Goal: Transaction & Acquisition: Purchase product/service

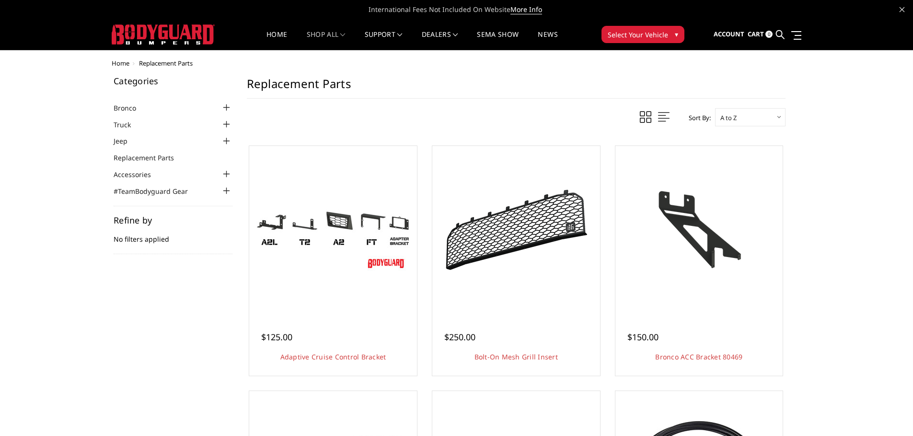
click at [195, 37] on img at bounding box center [163, 34] width 103 height 20
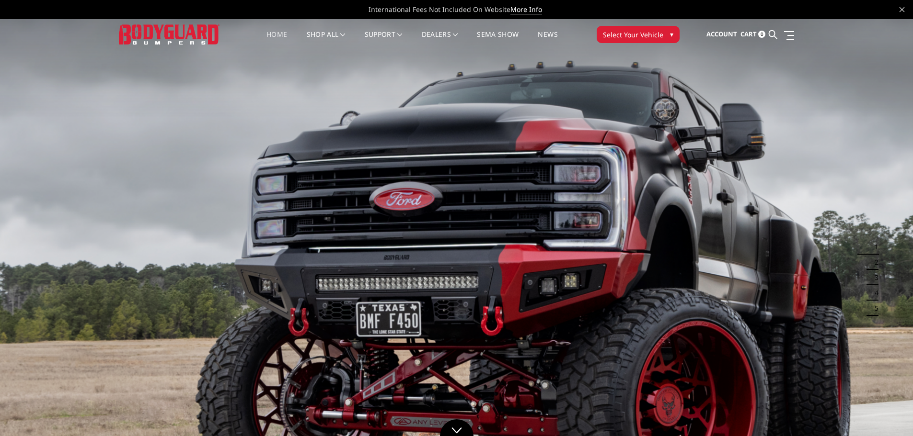
click at [605, 32] on span "Select Your Vehicle" at bounding box center [633, 35] width 60 height 10
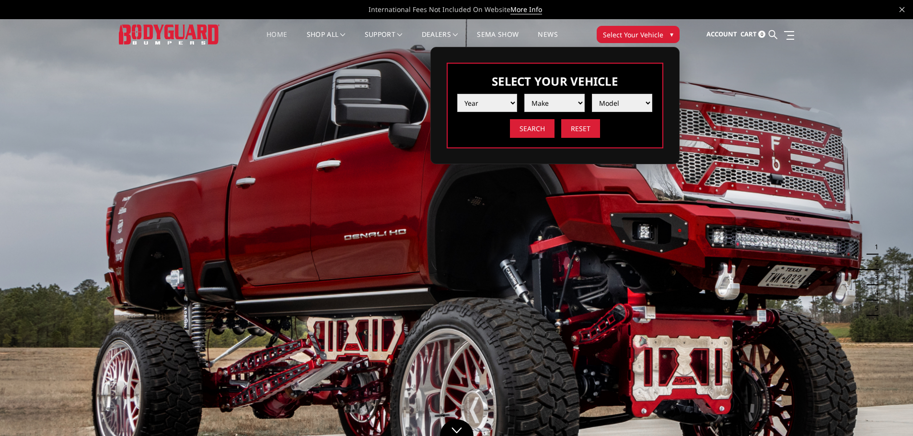
click at [489, 99] on select "Year [DATE] 2024 2023 2022 2021 2020 2019 2018 2017 2016 2015 2014 2013 2012 20…" at bounding box center [487, 103] width 60 height 18
select select "yr_2015"
click at [457, 94] on select "Year [DATE] 2024 2023 2022 2021 2020 2019 2018 2017 2016 2015 2014 2013 2012 20…" at bounding box center [487, 103] width 60 height 18
click at [562, 105] on select "Make Chevrolet Ford GMC Ram Toyota" at bounding box center [554, 103] width 60 height 18
select select "mk_chevrolet"
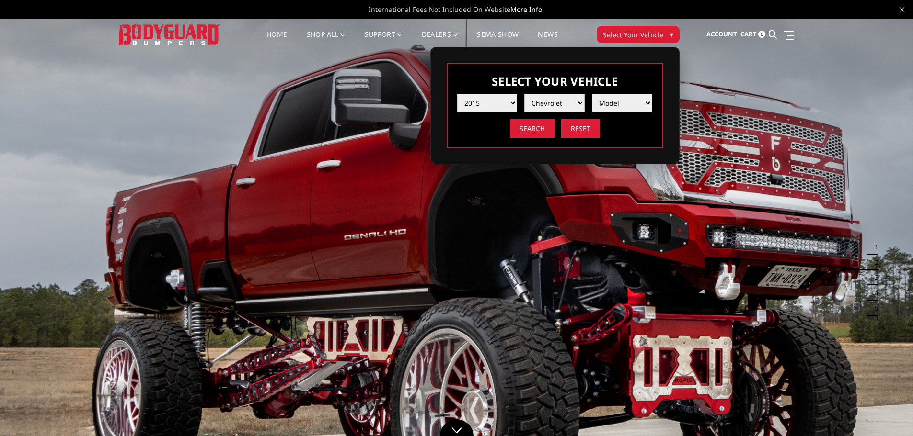
click at [524, 94] on select "Make Chevrolet Ford GMC Ram Toyota" at bounding box center [554, 103] width 60 height 18
click at [597, 101] on select "Model [US_STATE] Silverado 1500 Silverado 2500 / 3500 Tahoe/Suburban 1500" at bounding box center [622, 103] width 60 height 18
select select "md_silverado-1500"
click at [592, 94] on select "Model [US_STATE] Silverado 1500 Silverado 2500 / 3500 Tahoe/Suburban 1500" at bounding box center [622, 103] width 60 height 18
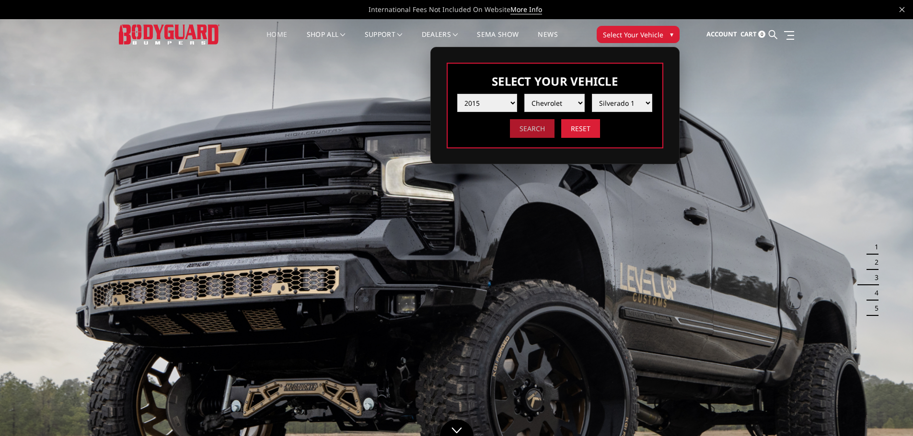
click at [547, 130] on input "Search" at bounding box center [532, 128] width 45 height 19
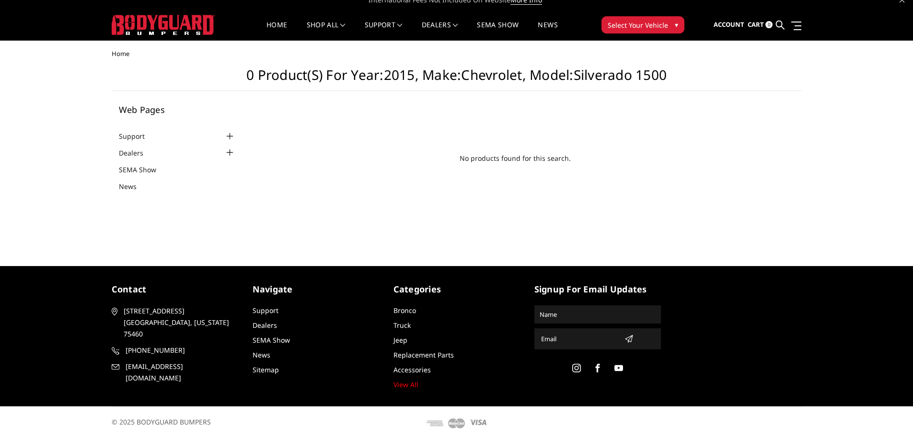
scroll to position [13, 0]
